Goal: Task Accomplishment & Management: Use online tool/utility

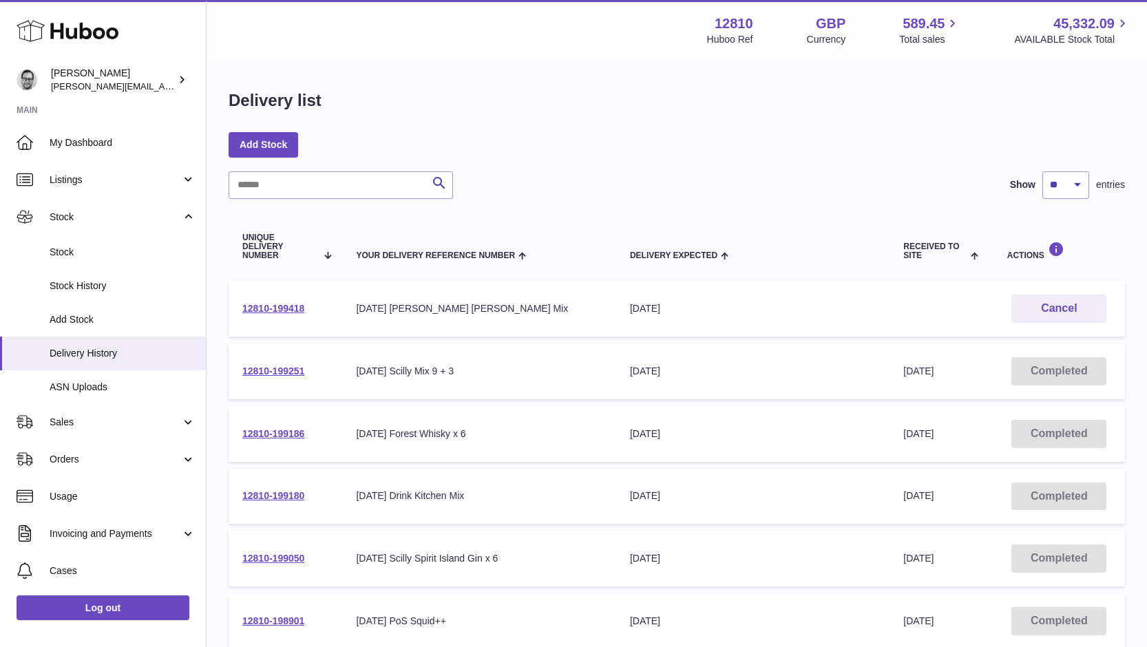
scroll to position [25, 0]
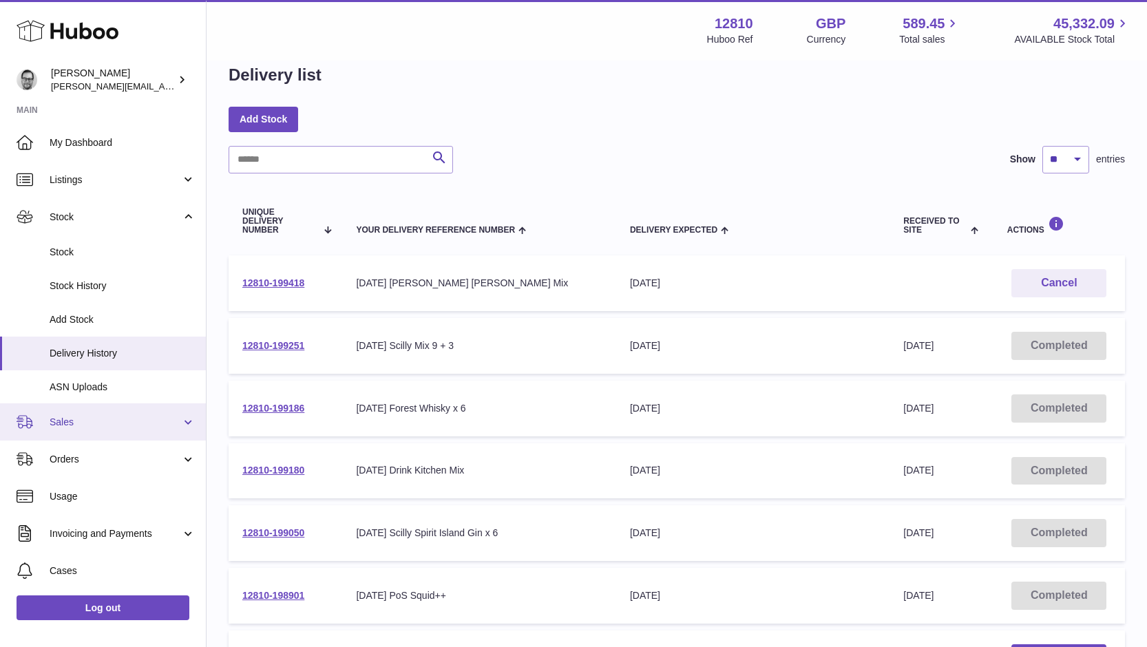
click at [83, 436] on link "Sales" at bounding box center [103, 421] width 206 height 37
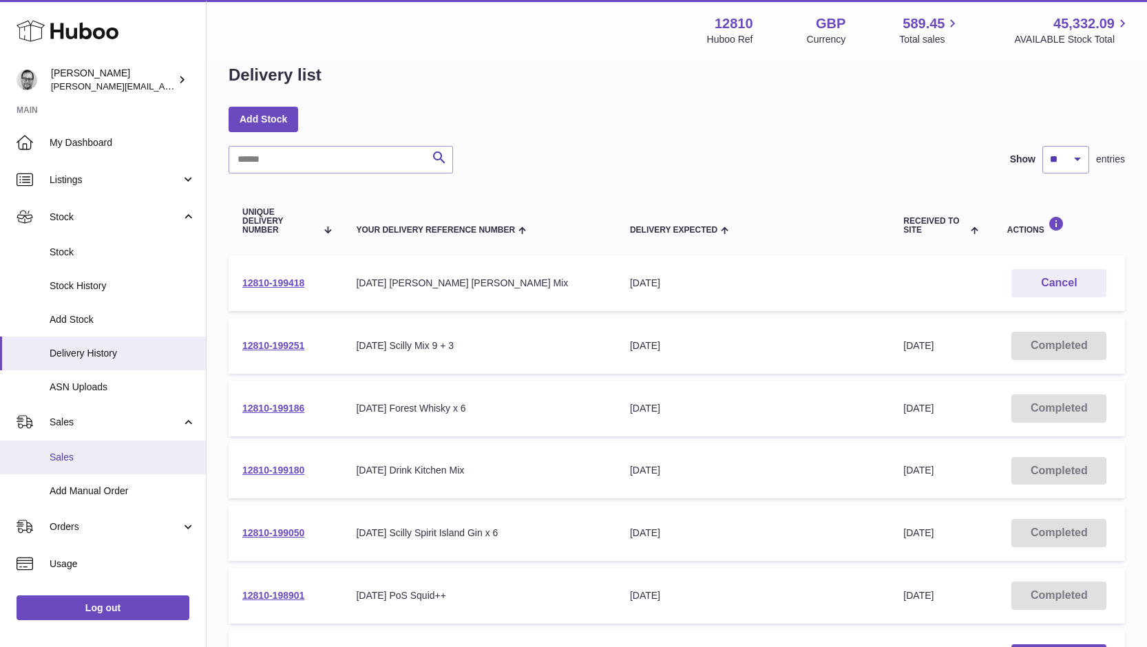
click at [73, 453] on span "Sales" at bounding box center [123, 457] width 146 height 13
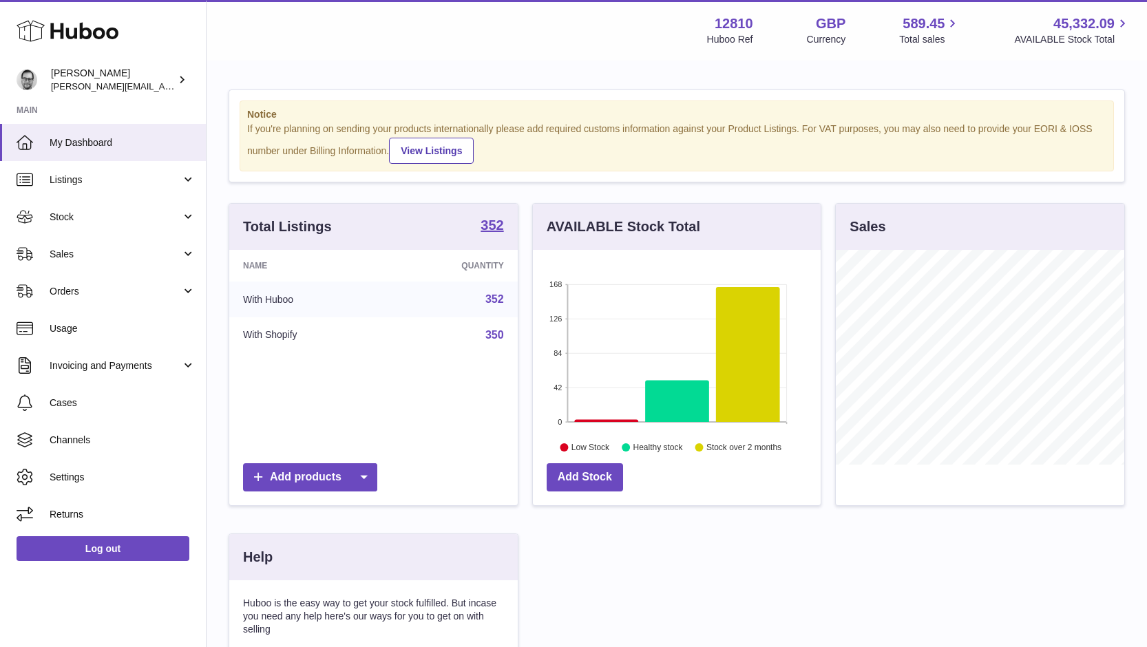
scroll to position [215, 288]
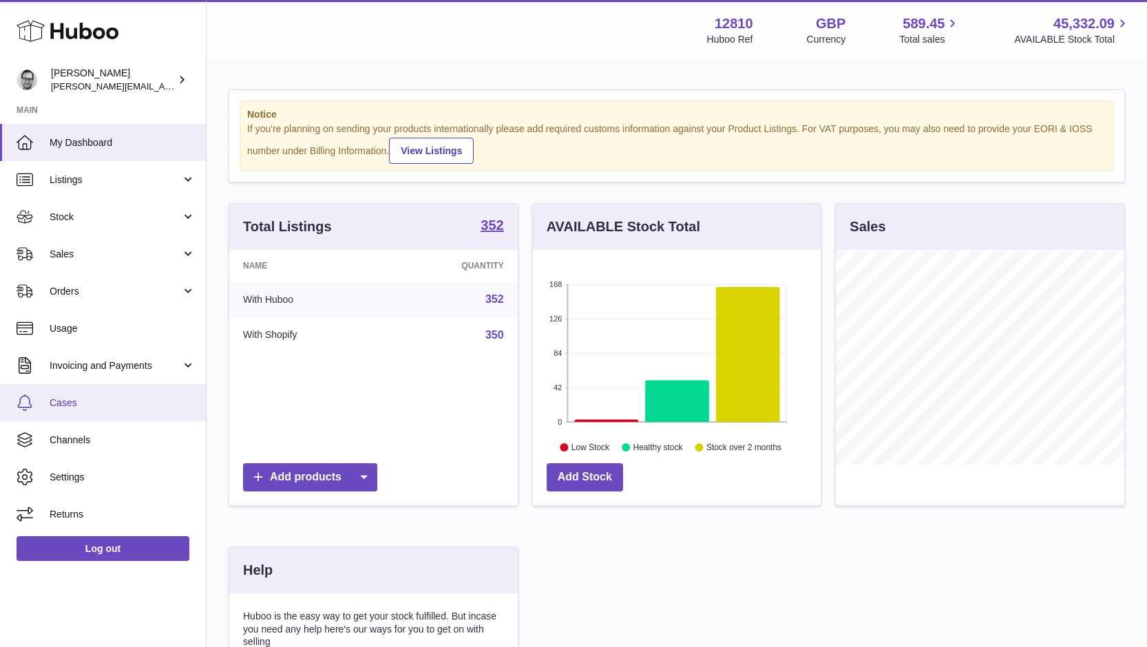
click at [59, 401] on span "Cases" at bounding box center [123, 402] width 146 height 13
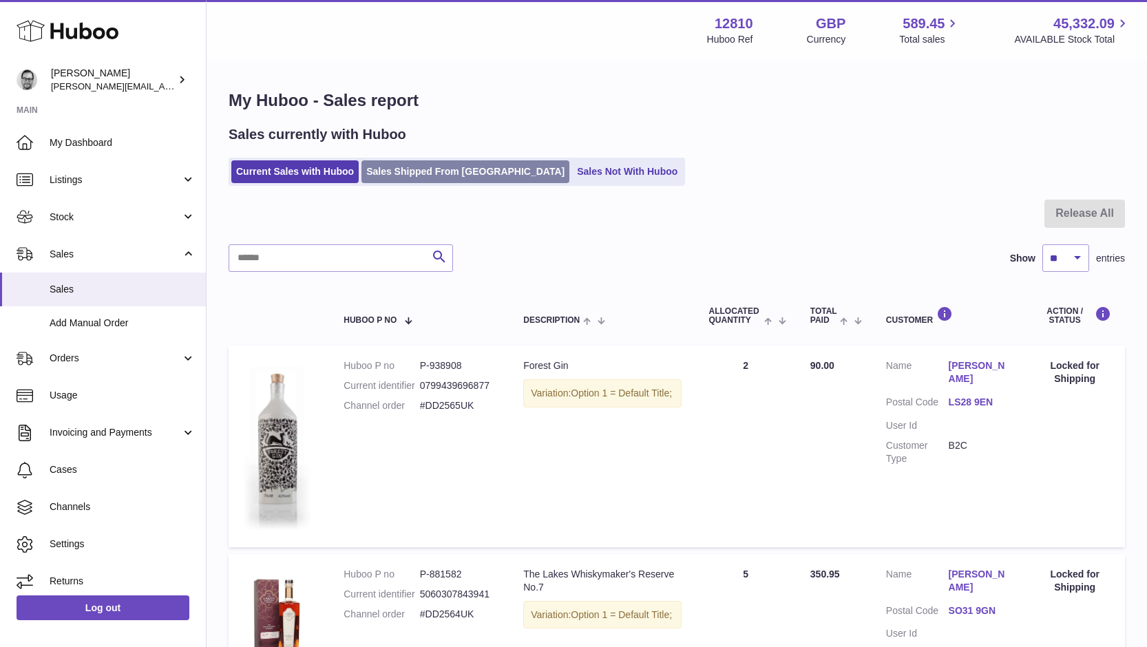
click at [410, 168] on link "Sales Shipped From [GEOGRAPHIC_DATA]" at bounding box center [465, 171] width 208 height 23
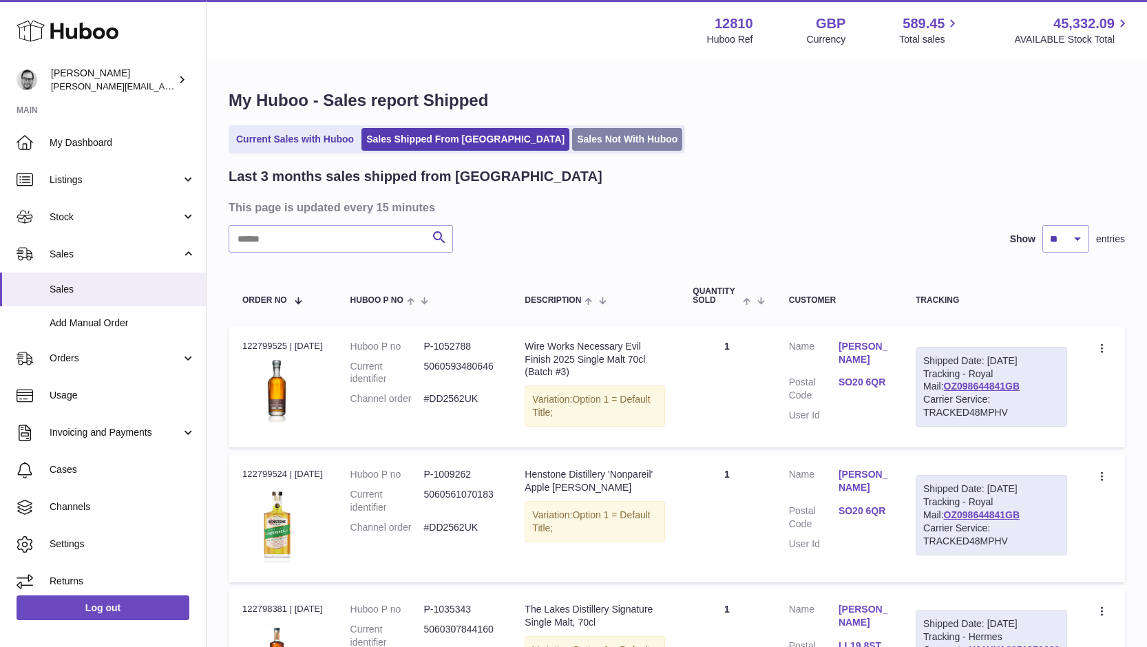
click at [572, 136] on link "Sales Not With Huboo" at bounding box center [627, 139] width 110 height 23
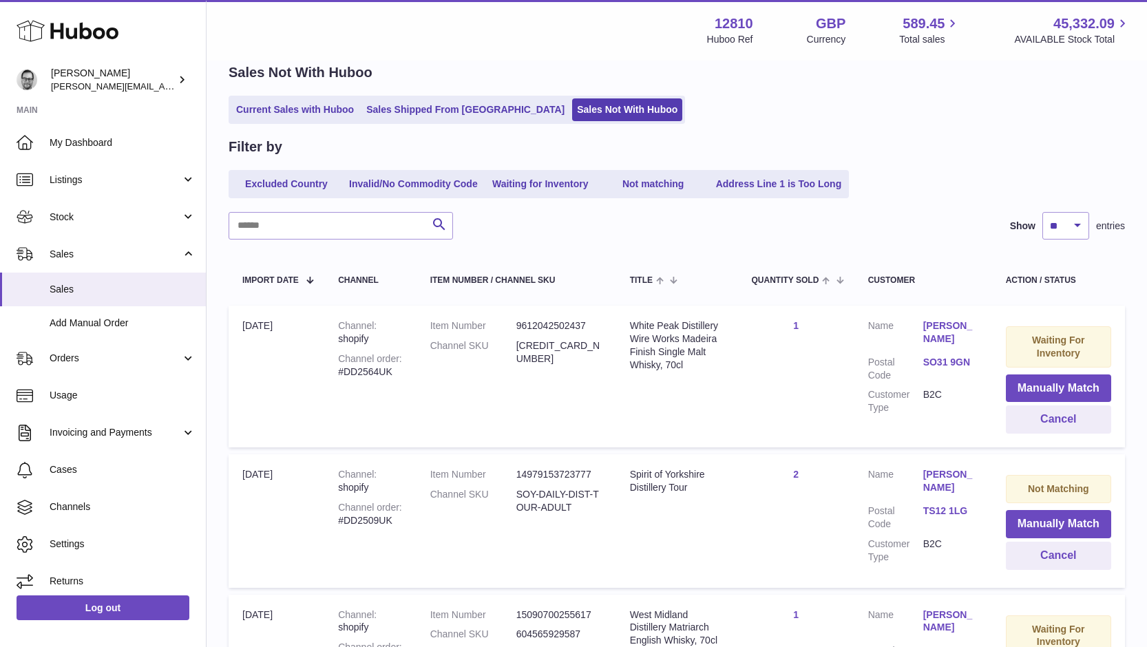
scroll to position [61, 0]
click at [1045, 383] on button "Manually Match" at bounding box center [1058, 390] width 105 height 28
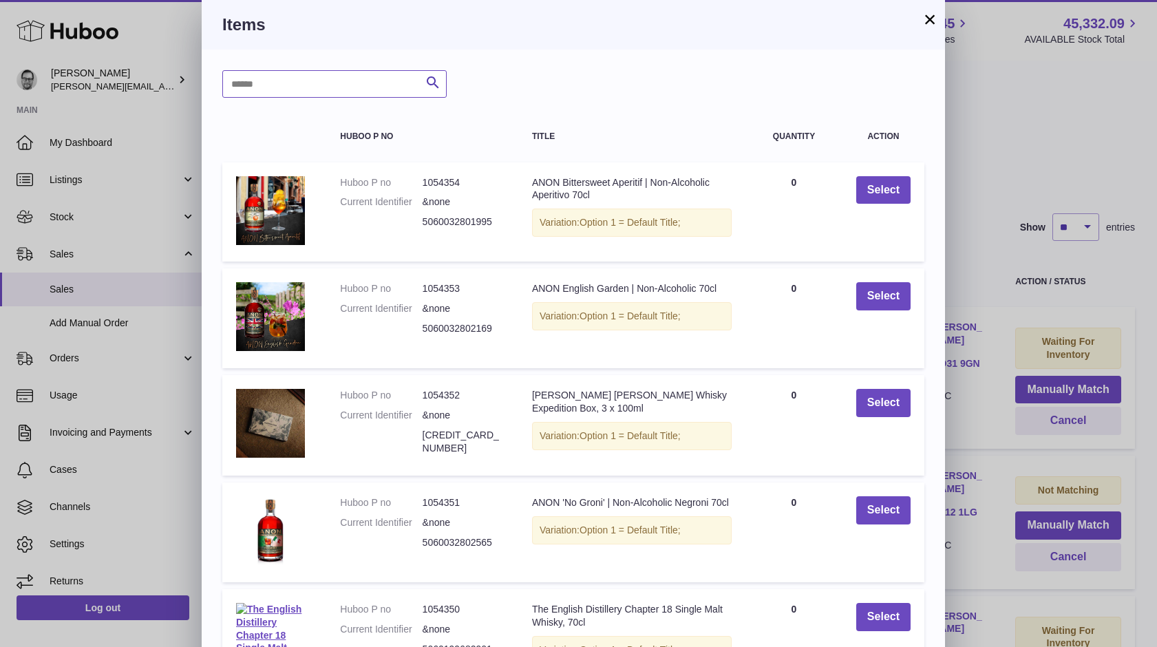
click at [276, 83] on input "text" at bounding box center [334, 84] width 224 height 28
type input "*******"
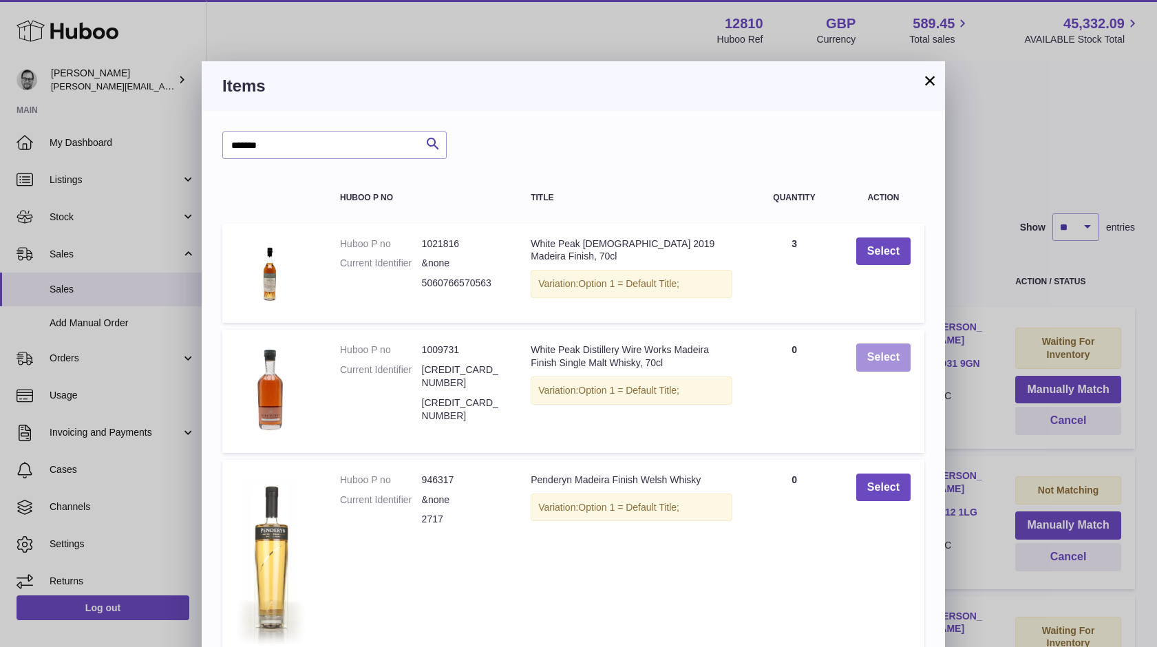
click at [880, 355] on button "Select" at bounding box center [883, 357] width 54 height 28
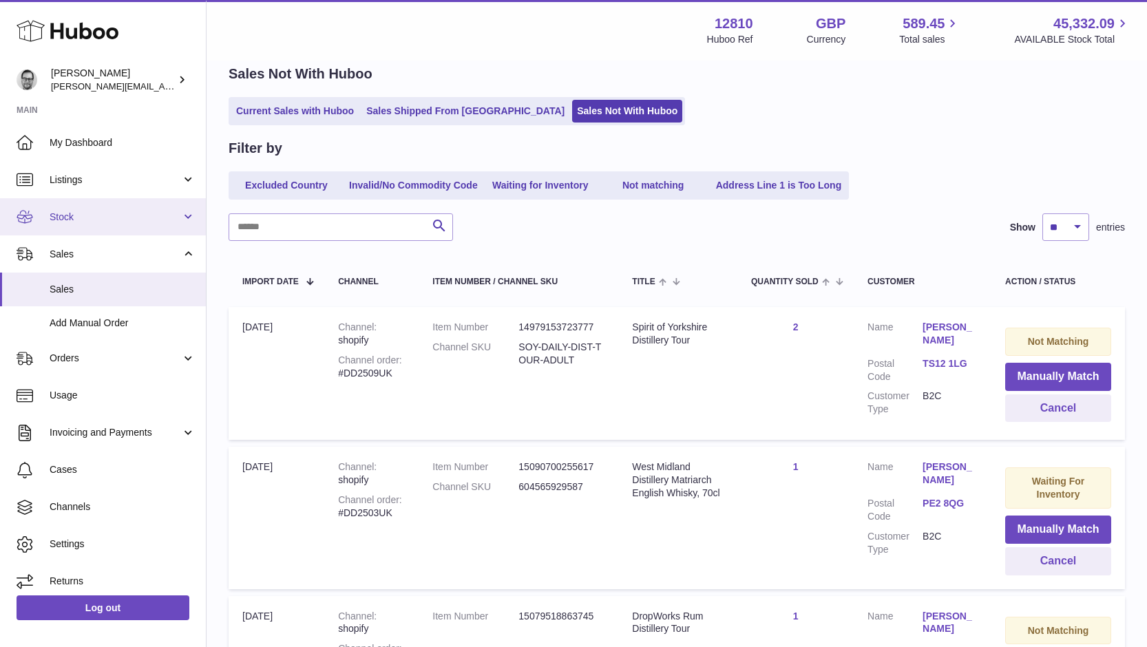
click at [83, 217] on span "Stock" at bounding box center [115, 217] width 131 height 13
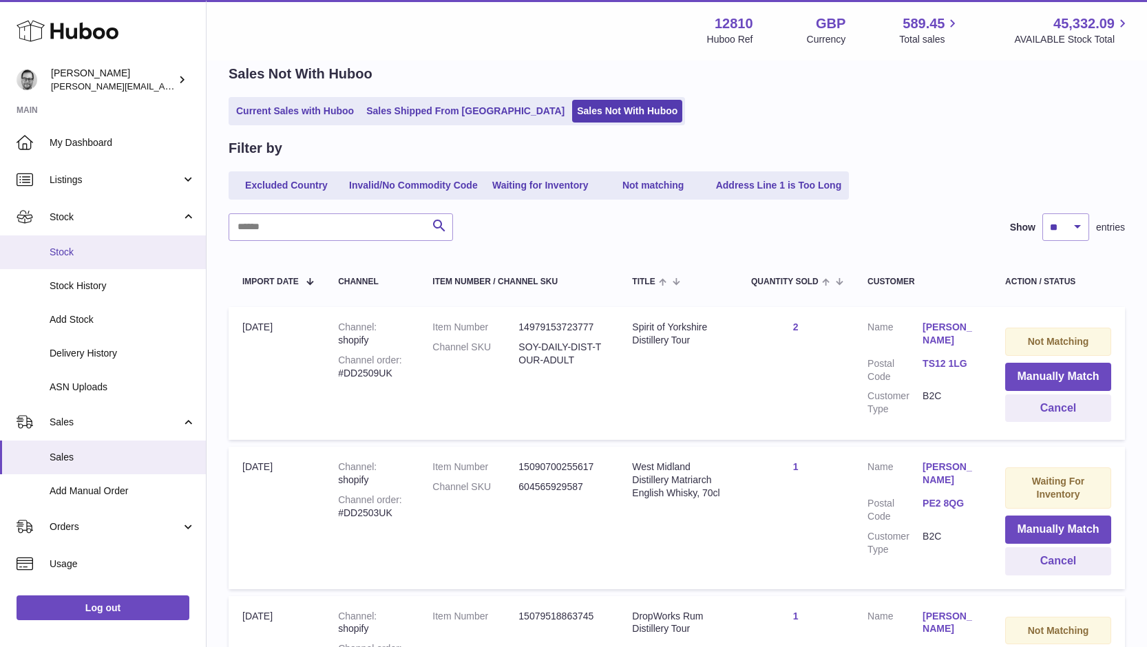
click at [67, 255] on span "Stock" at bounding box center [123, 252] width 146 height 13
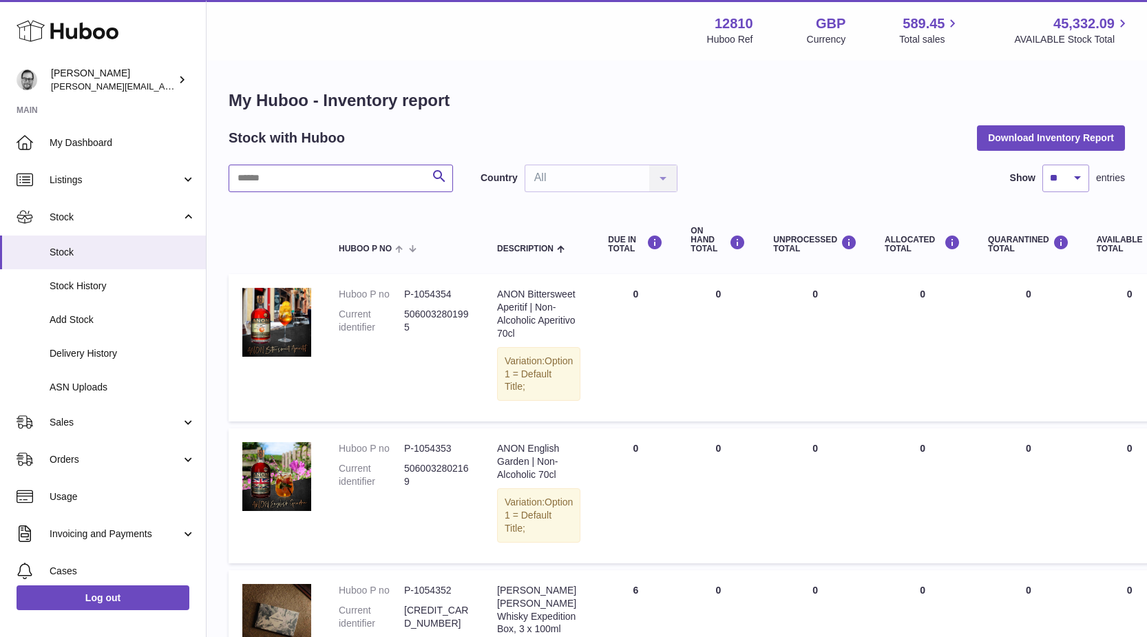
click at [353, 180] on input "text" at bounding box center [340, 178] width 224 height 28
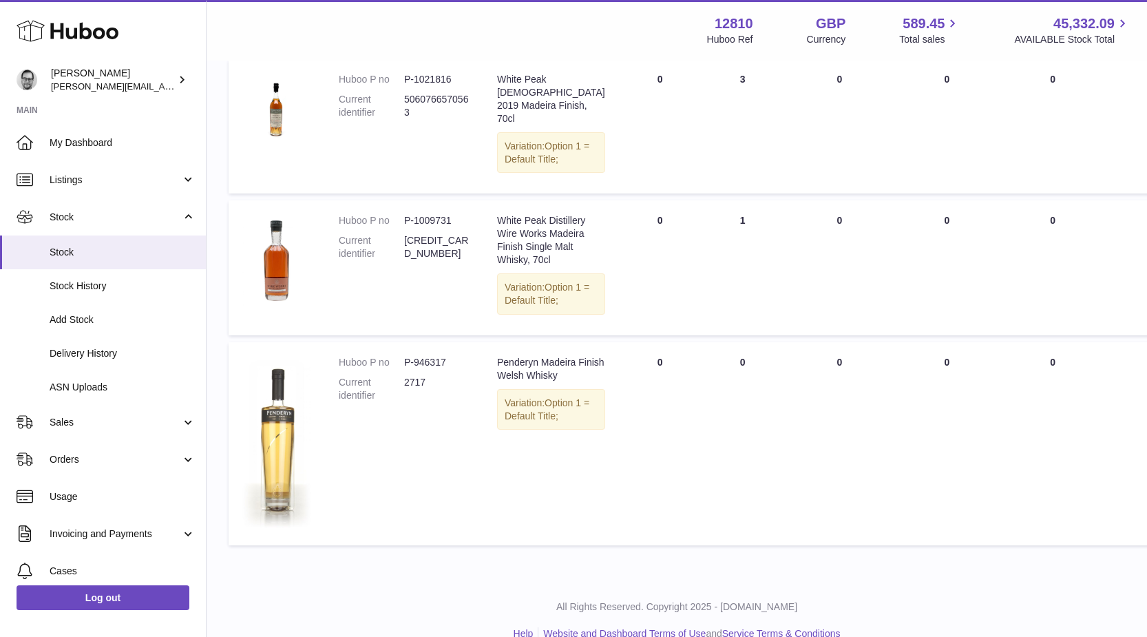
scroll to position [216, 0]
type input "*******"
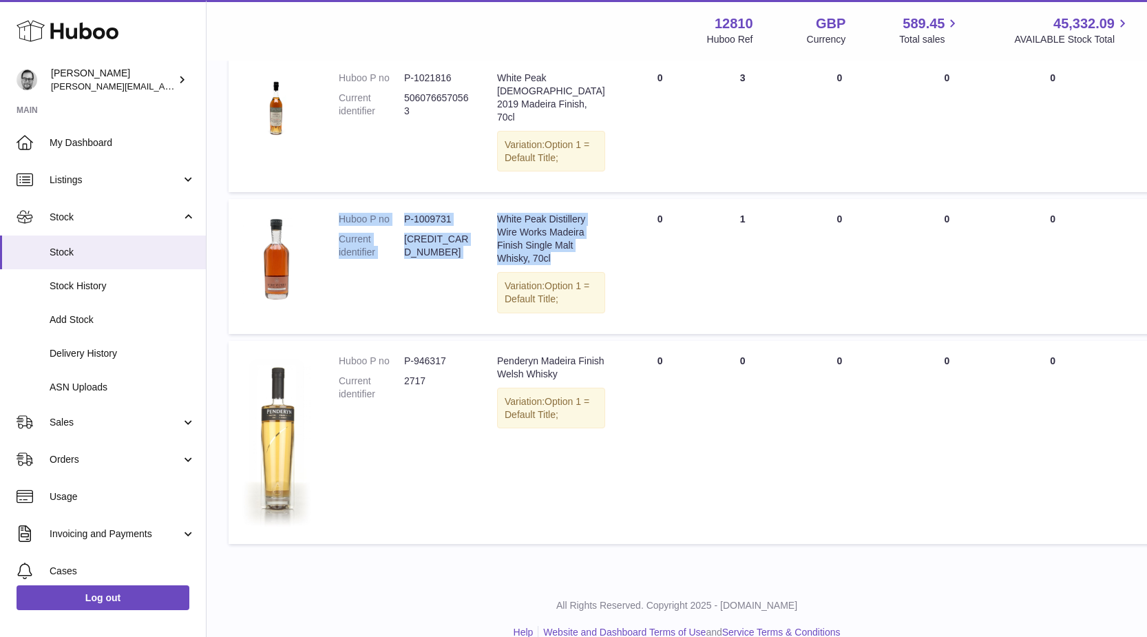
drag, startPoint x: 521, startPoint y: 310, endPoint x: 331, endPoint y: 250, distance: 199.2
click at [331, 250] on tr "Huboo P no P-1009731 Current identifier [CREDIT_CARD_NUMBER] Description White …" at bounding box center [881, 266] width 1307 height 134
copy tr "Huboo P no P-1009731 Current identifier [CREDIT_CARD_NUMBER] Description White …"
